Goal: Information Seeking & Learning: Learn about a topic

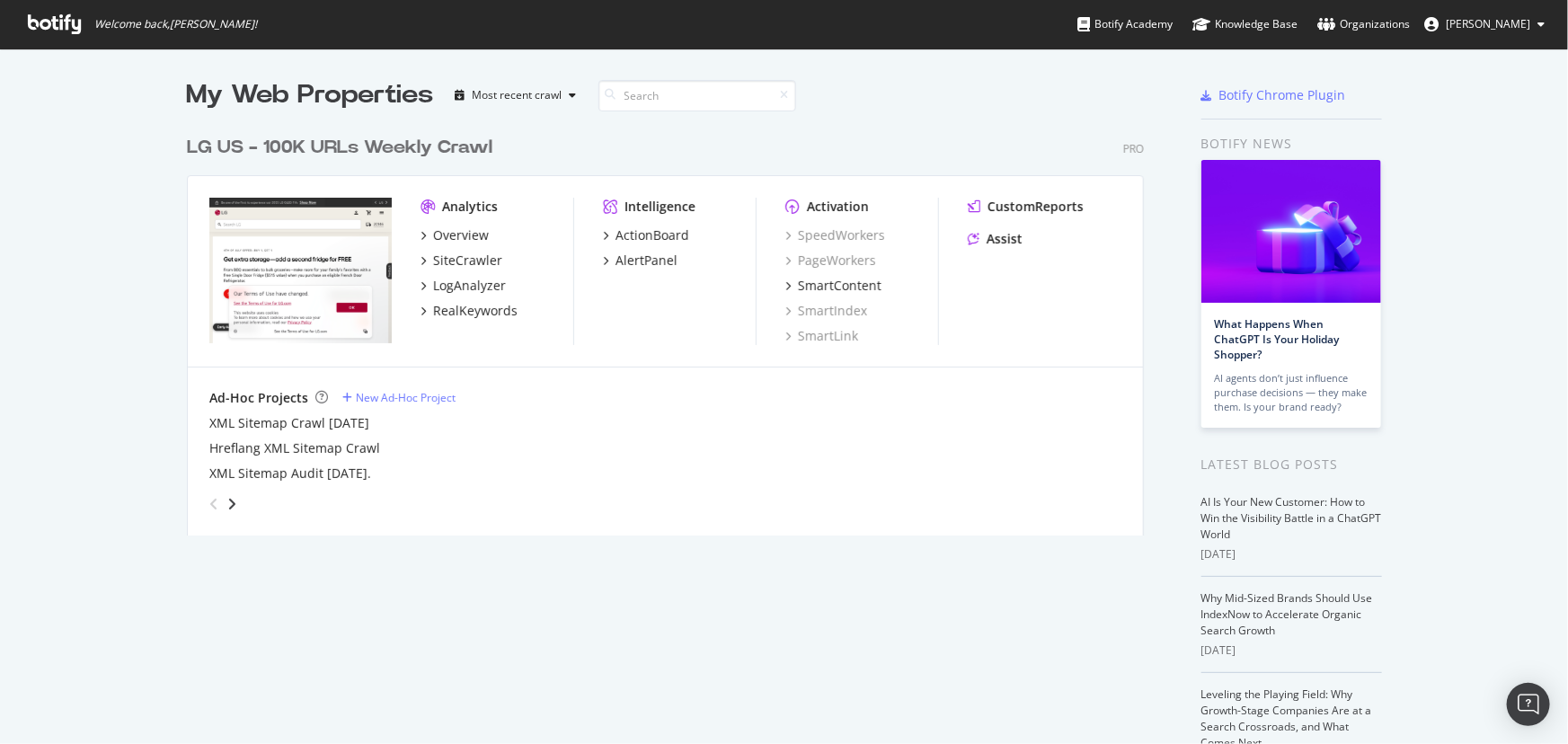
scroll to position [731, 1544]
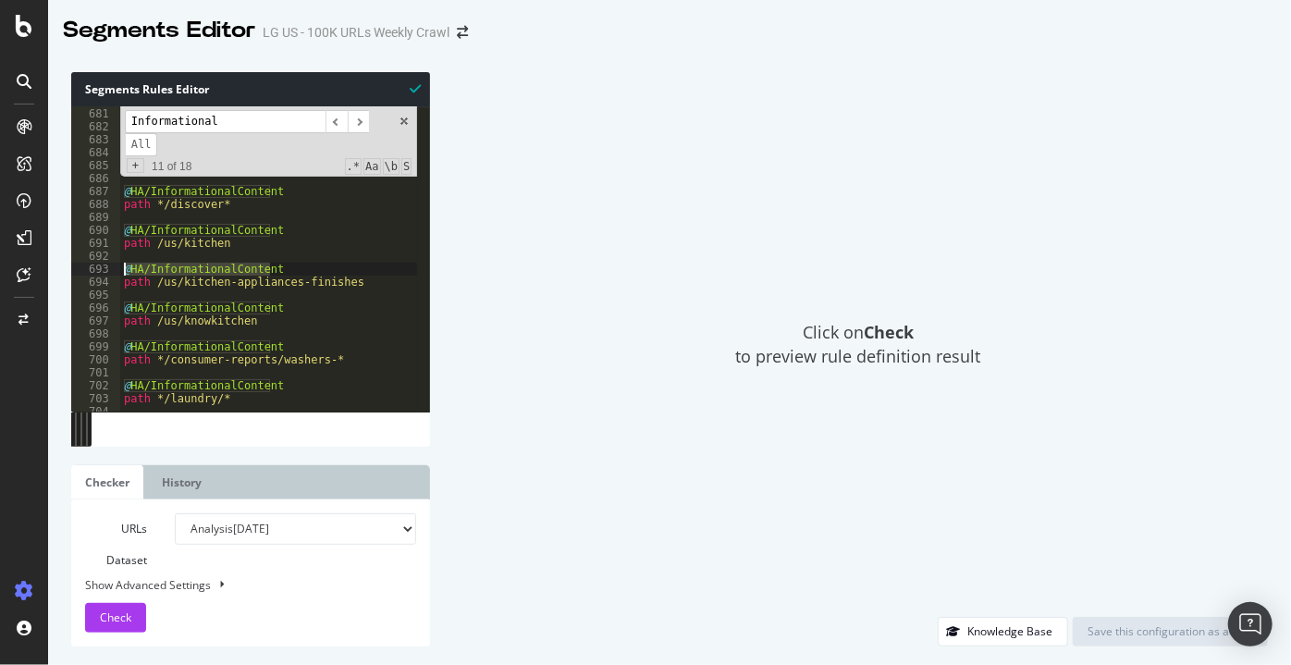
scroll to position [8804, 0]
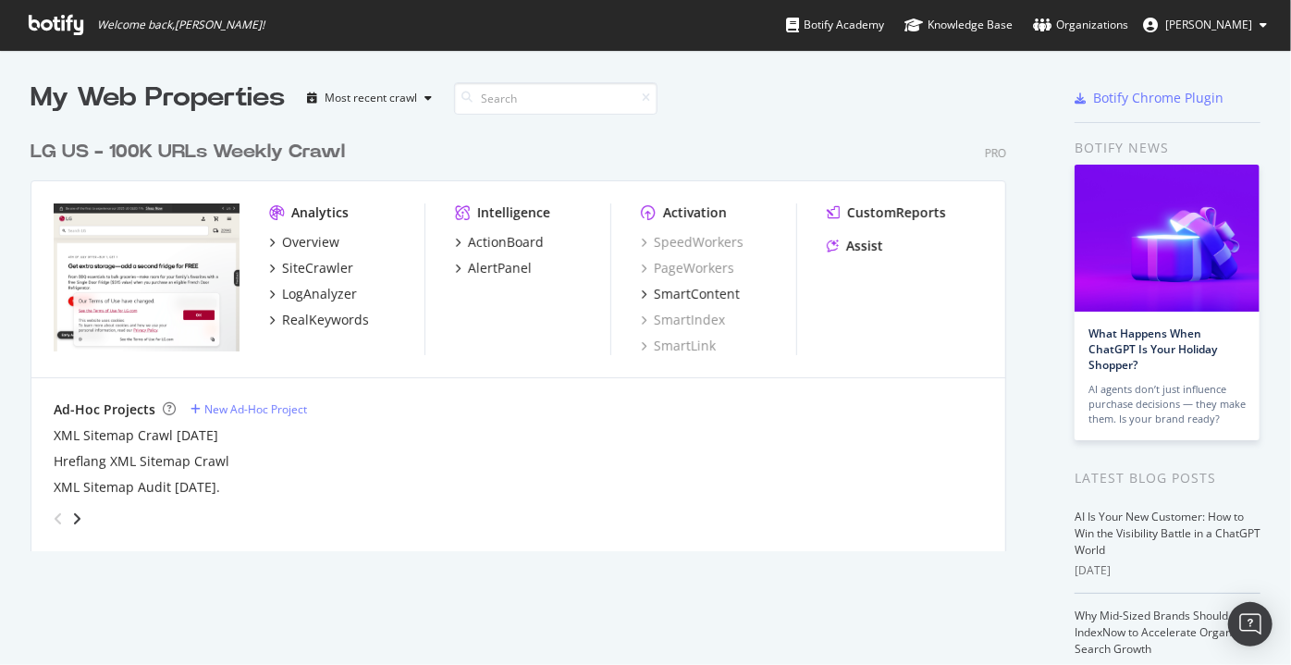
scroll to position [422, 977]
